Goal: Information Seeking & Learning: Learn about a topic

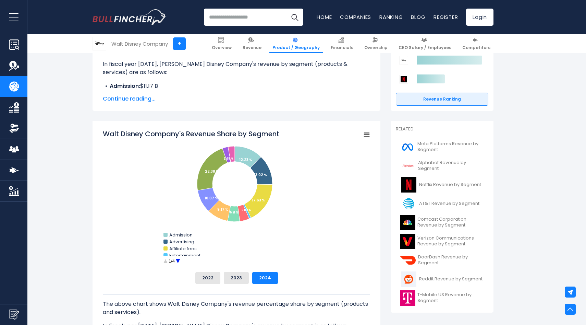
click at [140, 99] on span "Continue reading..." at bounding box center [237, 99] width 268 height 8
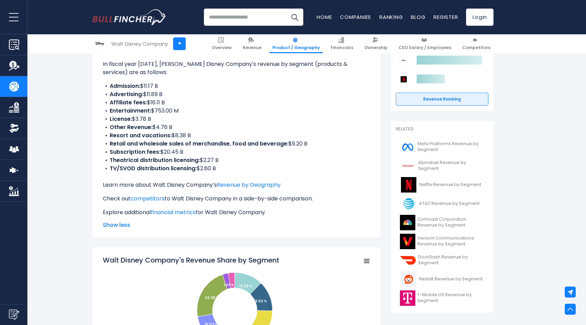
click at [119, 83] on b "Admission:" at bounding box center [125, 86] width 31 height 8
drag, startPoint x: 119, startPoint y: 83, endPoint x: 142, endPoint y: 90, distance: 23.2
click at [142, 90] on li "Admission: $11.17 B" at bounding box center [237, 86] width 268 height 8
click at [164, 93] on li "Advertising: $11.89 B" at bounding box center [237, 94] width 268 height 8
drag, startPoint x: 164, startPoint y: 93, endPoint x: 116, endPoint y: 92, distance: 47.3
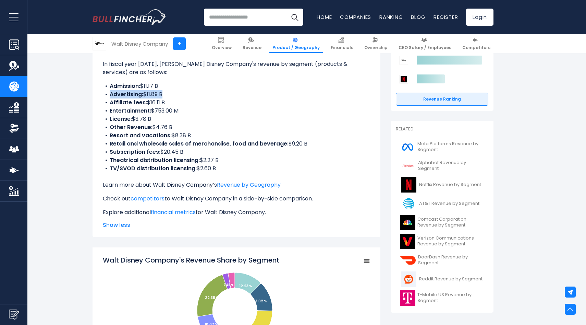
click at [116, 92] on li "Advertising: $11.89 B" at bounding box center [237, 94] width 268 height 8
click at [115, 86] on b "Admission:" at bounding box center [125, 86] width 31 height 8
drag, startPoint x: 116, startPoint y: 86, endPoint x: 167, endPoint y: 84, distance: 50.8
click at [167, 84] on li "Admission: $11.17 B" at bounding box center [237, 86] width 268 height 8
click at [162, 92] on li "Advertising: $11.89 B" at bounding box center [237, 94] width 268 height 8
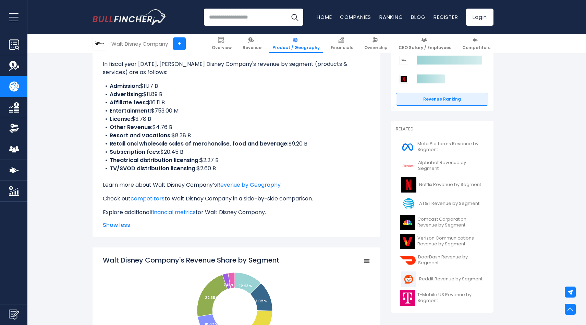
drag, startPoint x: 162, startPoint y: 92, endPoint x: 126, endPoint y: 92, distance: 35.3
click at [126, 92] on li "Advertising: $11.89 B" at bounding box center [237, 94] width 268 height 8
click at [171, 106] on li "Affiliate fees: $16.11 B" at bounding box center [237, 102] width 268 height 8
click at [166, 104] on li "Affiliate fees: $16.11 B" at bounding box center [237, 102] width 268 height 8
drag, startPoint x: 166, startPoint y: 104, endPoint x: 122, endPoint y: 102, distance: 44.3
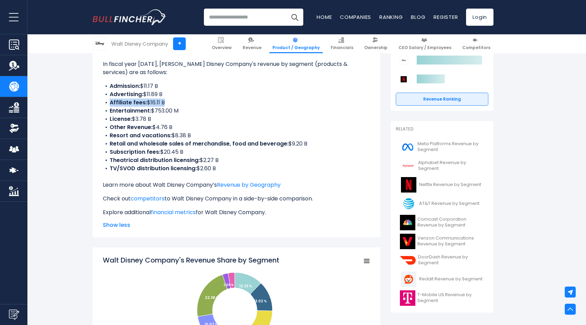
click at [122, 102] on li "Affiliate fees: $16.11 B" at bounding box center [237, 102] width 268 height 8
drag, startPoint x: 191, startPoint y: 151, endPoint x: 108, endPoint y: 150, distance: 83.0
click at [108, 150] on li "Subscription fees: $20.45 B" at bounding box center [237, 152] width 268 height 8
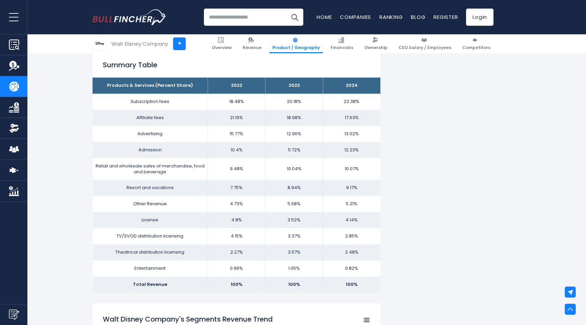
scroll to position [553, 0]
